Goal: Task Accomplishment & Management: Manage account settings

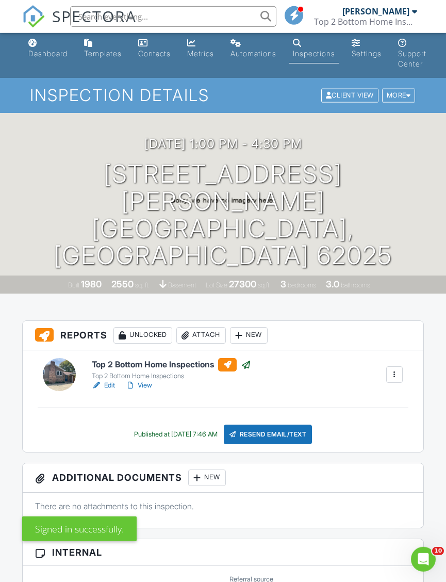
click at [413, 16] on div "Top 2 Bottom Home Inspections" at bounding box center [365, 21] width 103 height 10
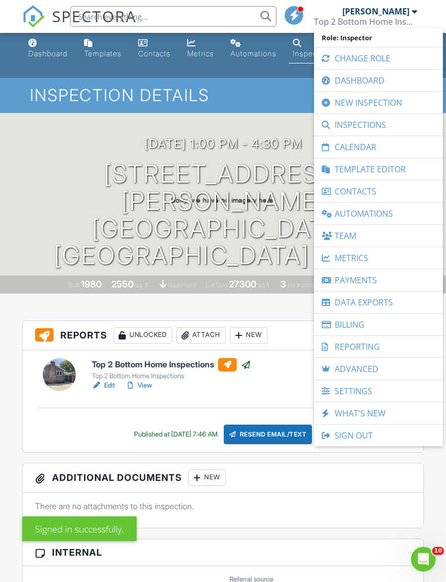
click at [378, 154] on link "Calendar" at bounding box center [378, 147] width 119 height 22
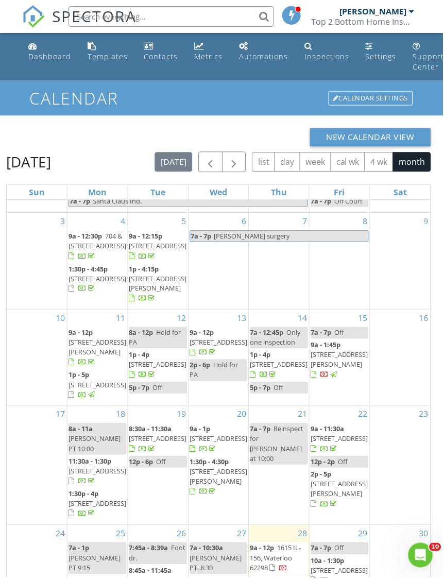
scroll to position [20, 0]
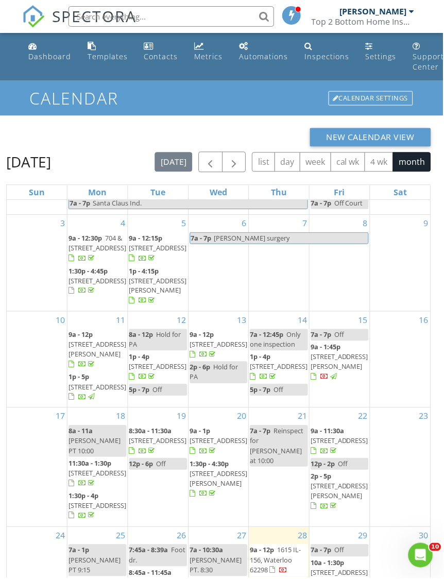
click at [410, 296] on div "9" at bounding box center [401, 263] width 60 height 96
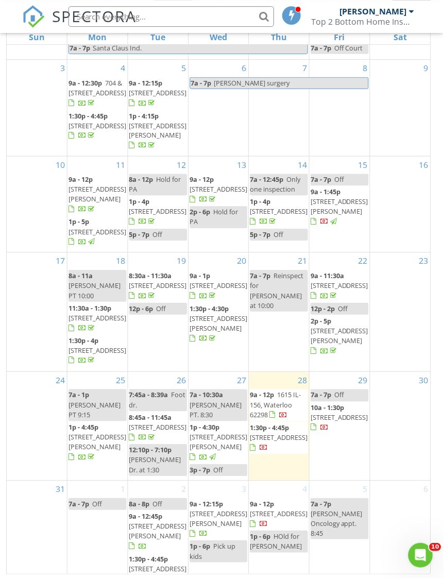
scroll to position [156, 0]
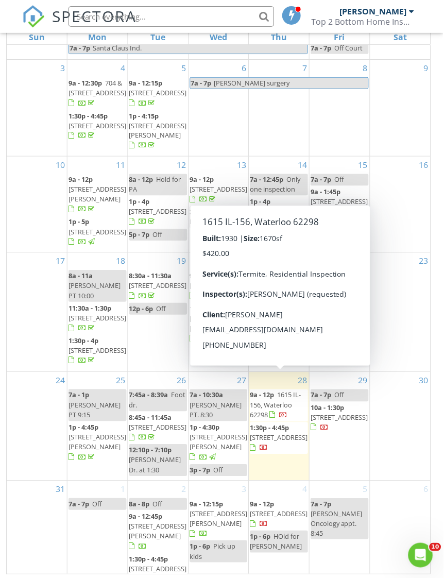
click at [283, 421] on div at bounding box center [284, 417] width 8 height 8
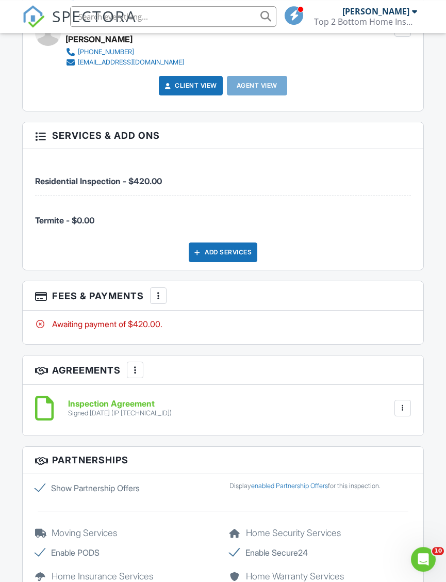
scroll to position [1253, 0]
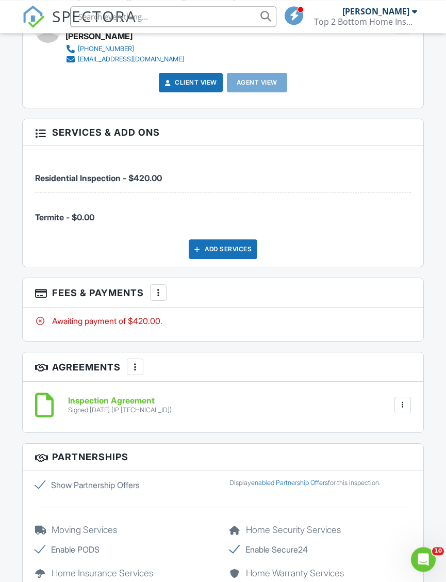
click at [155, 284] on div "More" at bounding box center [158, 292] width 16 height 16
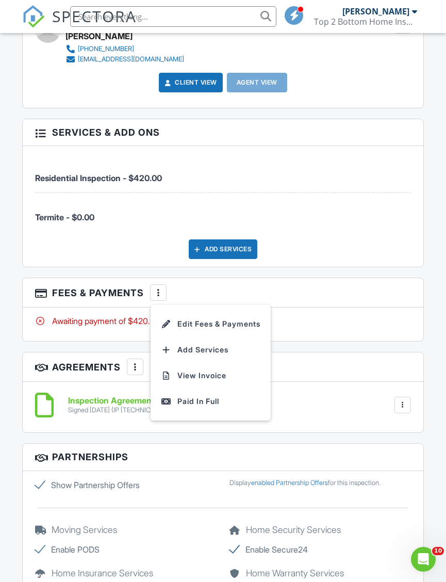
click at [220, 405] on li "Paid In Full" at bounding box center [211, 401] width 108 height 26
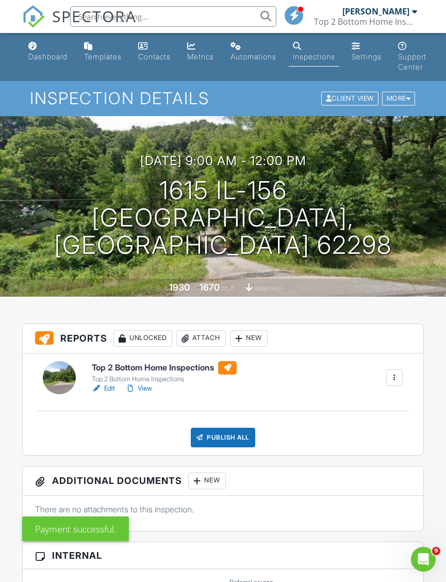
click at [414, 12] on div at bounding box center [414, 11] width 5 height 8
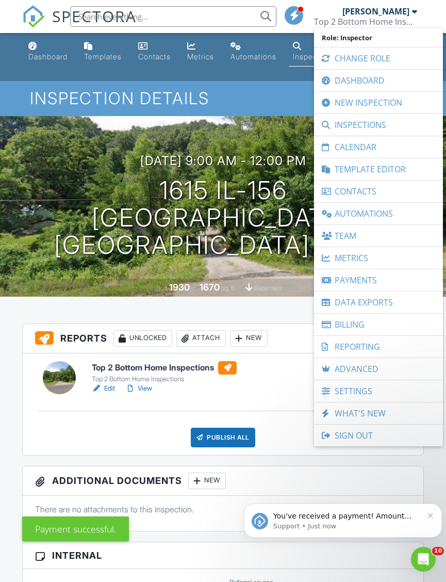
click at [388, 148] on link "Calendar" at bounding box center [378, 147] width 119 height 22
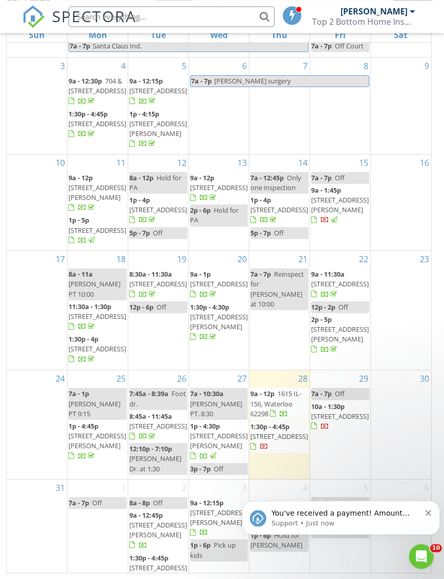
scroll to position [158, 0]
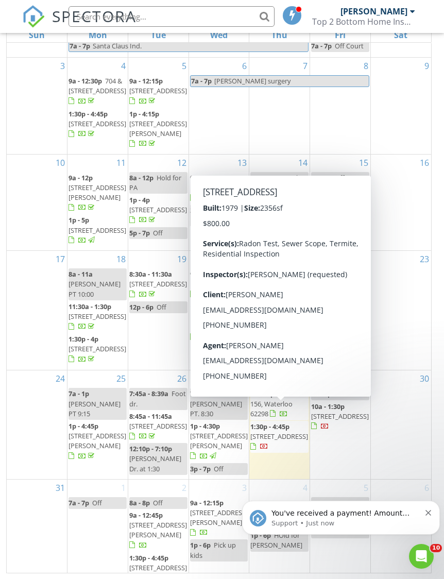
click at [282, 441] on span "[STREET_ADDRESS]" at bounding box center [280, 436] width 58 height 9
